Goal: Transaction & Acquisition: Purchase product/service

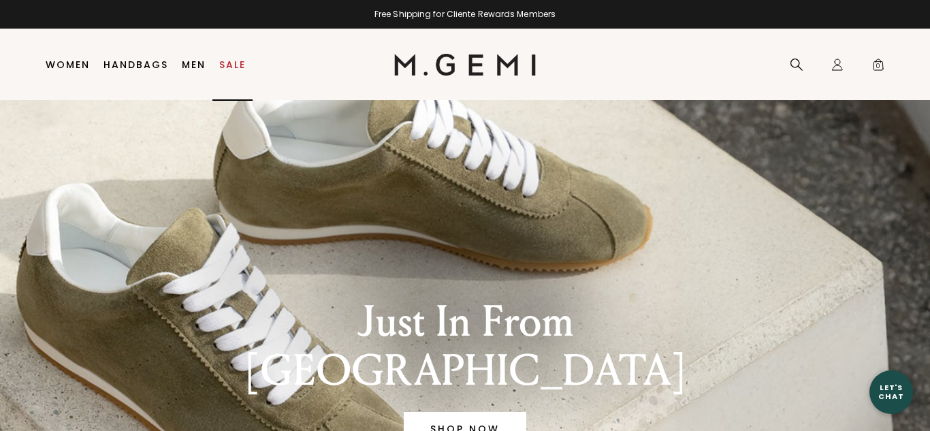
click at [233, 60] on link "Sale" at bounding box center [232, 64] width 27 height 11
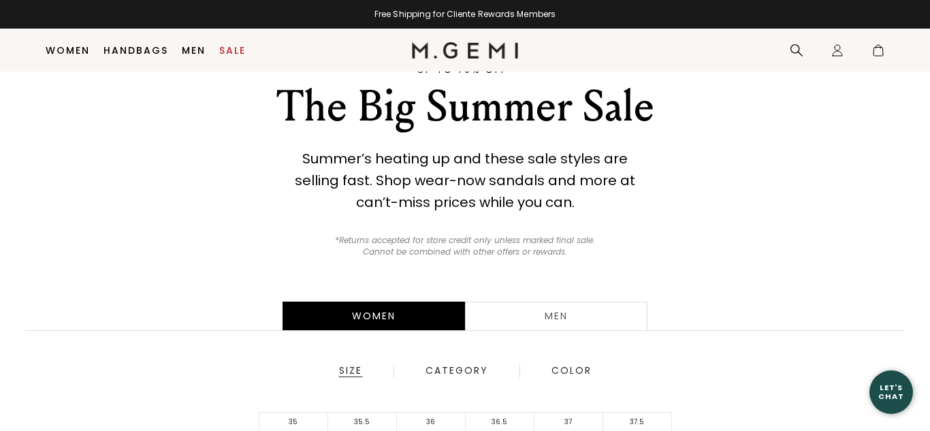
scroll to position [160, 0]
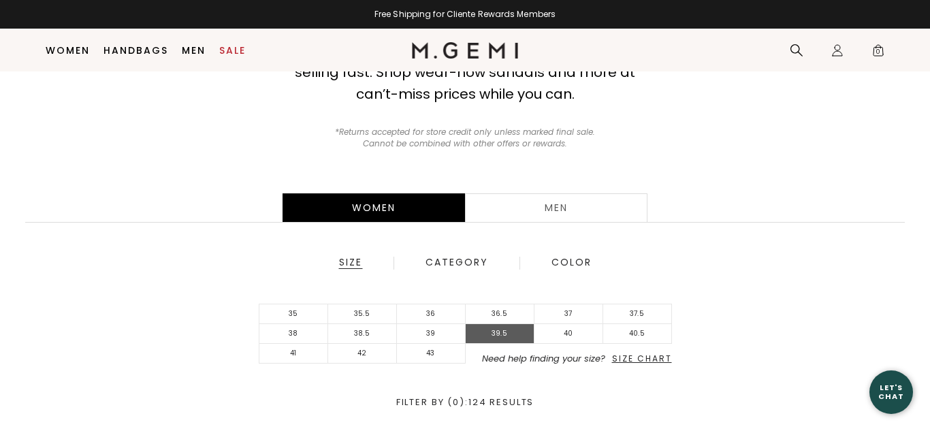
click at [498, 326] on li "39.5" at bounding box center [500, 334] width 69 height 20
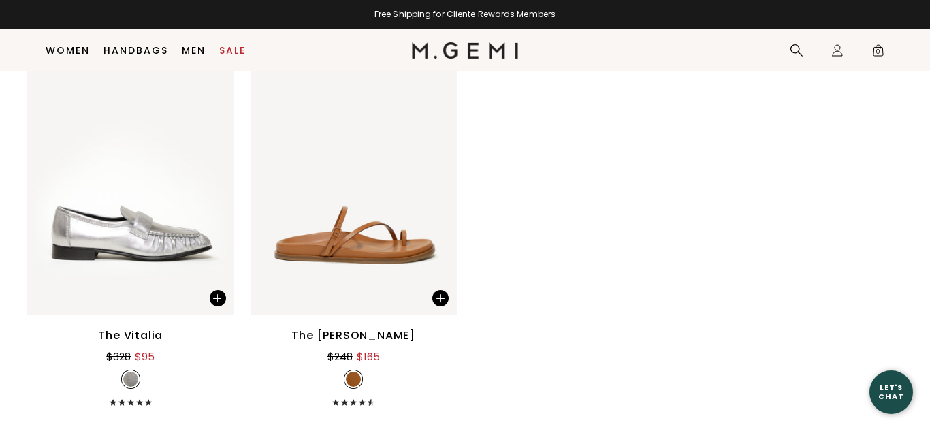
scroll to position [7778, 0]
